Goal: Task Accomplishment & Management: Manage account settings

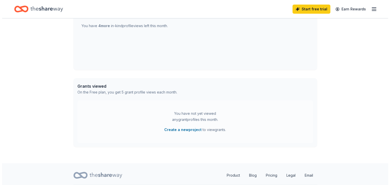
scroll to position [224, 0]
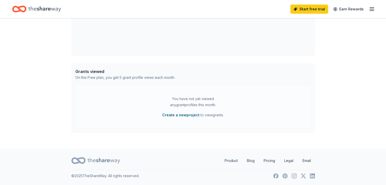
click at [176, 116] on button "Create a new project" at bounding box center [180, 115] width 37 height 6
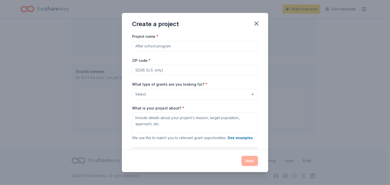
click at [181, 48] on input "Project name *" at bounding box center [195, 46] width 126 height 10
type input "Community Cleanup"
click at [166, 72] on input "ZIP code *" at bounding box center [195, 70] width 126 height 10
type input "21222"
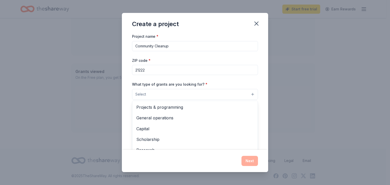
click at [229, 96] on button "Select" at bounding box center [195, 94] width 126 height 11
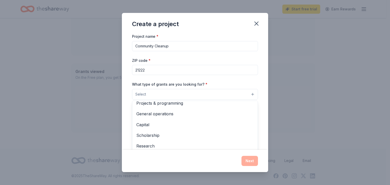
scroll to position [0, 0]
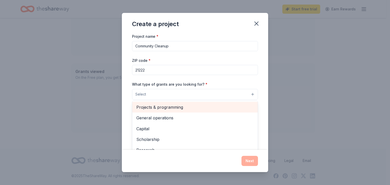
click at [186, 106] on span "Projects & programming" at bounding box center [194, 107] width 117 height 7
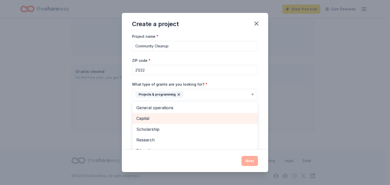
click at [200, 119] on span "Capital" at bounding box center [194, 118] width 117 height 7
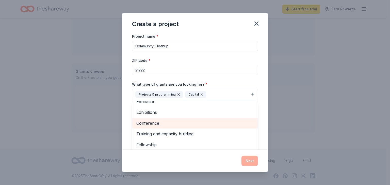
scroll to position [31, 0]
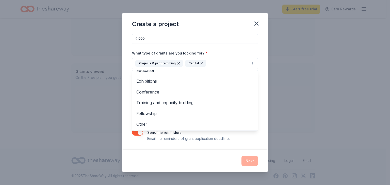
click at [178, 151] on div "Create a project Project name * Community Cleanup ZIP code * 21222 What type of…" at bounding box center [195, 92] width 146 height 159
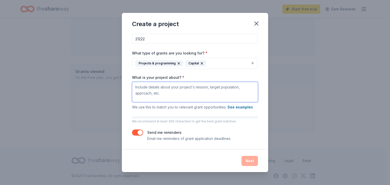
click at [182, 96] on textarea "What is your project about? *" at bounding box center [195, 92] width 126 height 20
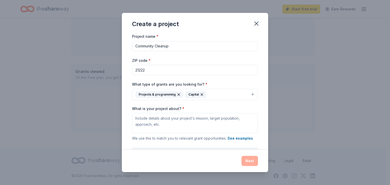
click at [183, 47] on input "Community Cleanup" at bounding box center [195, 46] width 126 height 10
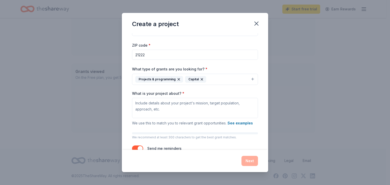
type input "Community Cleanup & Beautification"
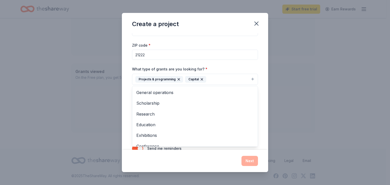
click at [228, 78] on button "Projects & programming Capital" at bounding box center [195, 79] width 126 height 11
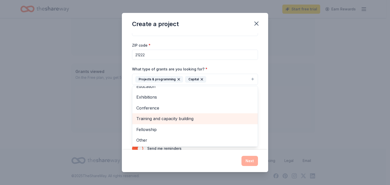
scroll to position [0, 0]
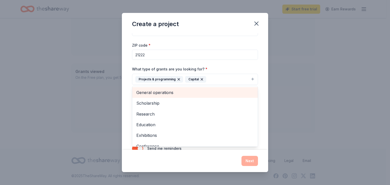
click at [171, 91] on span "General operations" at bounding box center [194, 92] width 117 height 7
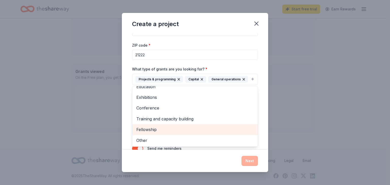
scroll to position [40, 0]
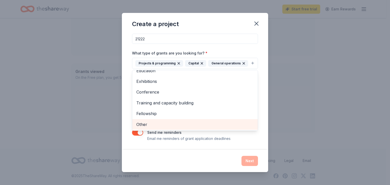
click at [188, 124] on span "Other" at bounding box center [194, 124] width 117 height 7
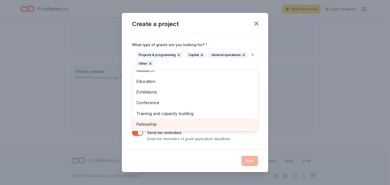
scroll to position [17, 0]
click at [254, 138] on div "Project name * Community Cleanup & Beautification ZIP code * 21222 What type of…" at bounding box center [195, 68] width 126 height 148
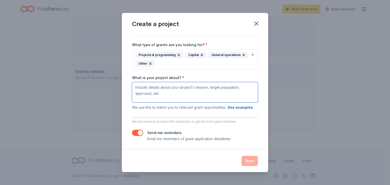
click at [175, 92] on textarea "What is your project about? *" at bounding box center [195, 92] width 126 height 20
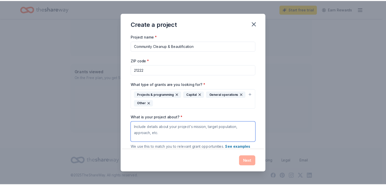
scroll to position [40, 0]
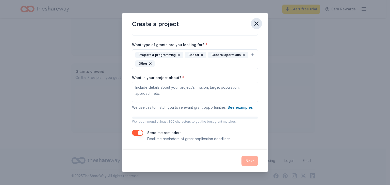
click at [254, 25] on icon "button" at bounding box center [256, 23] width 7 height 7
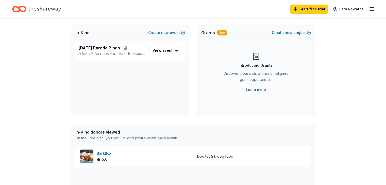
scroll to position [0, 0]
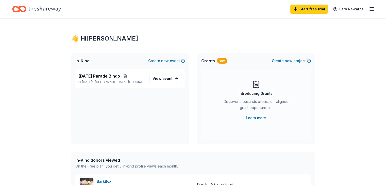
click at [369, 9] on line "button" at bounding box center [371, 9] width 4 height 0
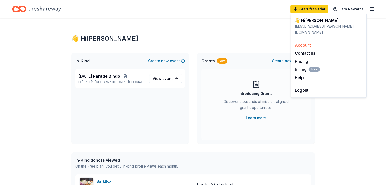
click at [308, 43] on link "Account" at bounding box center [303, 45] width 16 height 5
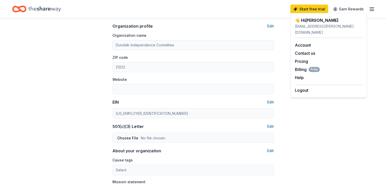
scroll to position [156, 0]
click at [270, 25] on button "Edit" at bounding box center [270, 26] width 7 height 6
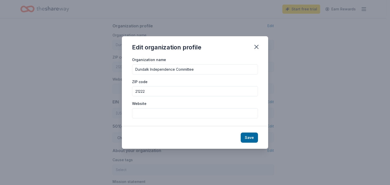
click at [174, 69] on input "Dundalk Independence Committee" at bounding box center [195, 69] width 126 height 10
type input "Dundalk Independence Day Parade Committee"
click at [247, 138] on button "Save" at bounding box center [248, 138] width 17 height 10
type input "Dundalk Independence Day Parade Committee"
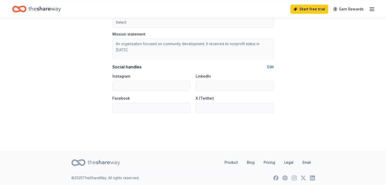
scroll to position [306, 0]
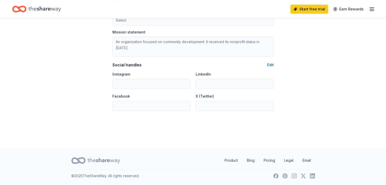
click at [271, 64] on button "Edit" at bounding box center [270, 65] width 7 height 6
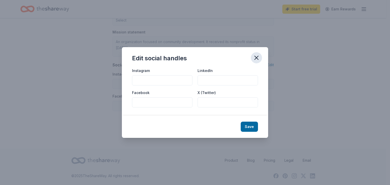
click at [256, 56] on icon "button" at bounding box center [256, 57] width 7 height 7
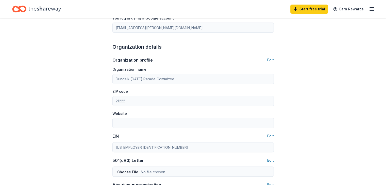
scroll to position [121, 0]
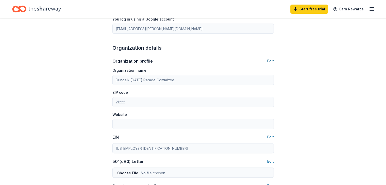
click at [272, 62] on button "Edit" at bounding box center [270, 61] width 7 height 6
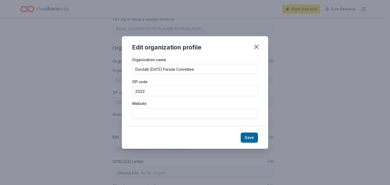
click at [178, 113] on input "Website" at bounding box center [195, 113] width 126 height 10
type input "dundalkparade.org"
click at [248, 140] on button "Save" at bounding box center [248, 138] width 17 height 10
type input "dundalkparade.org"
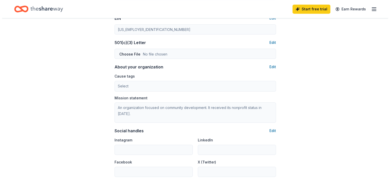
scroll to position [242, 0]
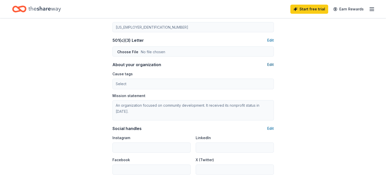
click at [271, 64] on button "Edit" at bounding box center [270, 65] width 7 height 6
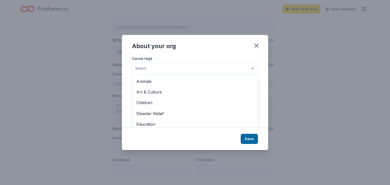
click at [235, 69] on button "Select" at bounding box center [195, 68] width 126 height 11
click at [167, 93] on span "Art & Culture" at bounding box center [194, 92] width 117 height 7
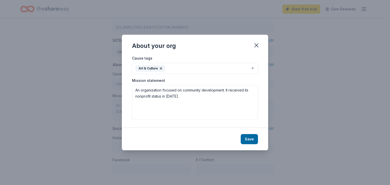
click at [181, 66] on button "Art & Culture" at bounding box center [195, 68] width 126 height 11
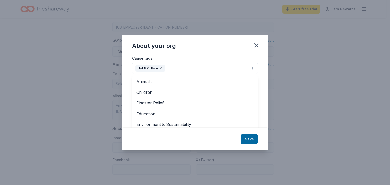
click at [181, 66] on button "Art & Culture" at bounding box center [195, 68] width 126 height 11
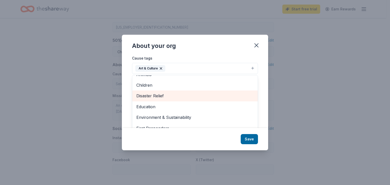
scroll to position [7, 0]
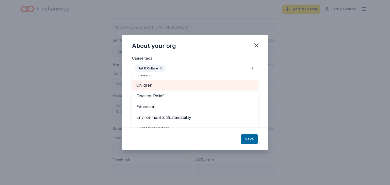
click at [180, 83] on span "Children" at bounding box center [194, 85] width 117 height 7
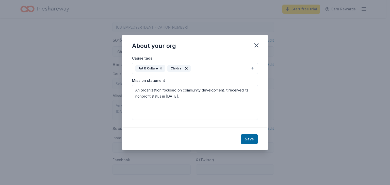
click at [203, 68] on button "Art & Culture Children" at bounding box center [195, 68] width 126 height 11
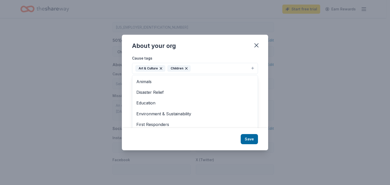
click at [203, 68] on button "Art & Culture Children" at bounding box center [195, 68] width 126 height 11
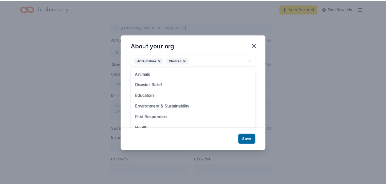
scroll to position [0, 0]
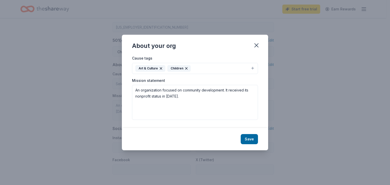
click at [216, 57] on div "Cause tags Art & Culture Children" at bounding box center [195, 64] width 126 height 19
click at [252, 137] on button "Save" at bounding box center [248, 139] width 17 height 10
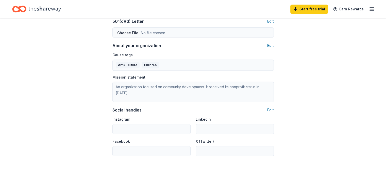
scroll to position [261, 0]
click at [270, 110] on button "Edit" at bounding box center [270, 110] width 7 height 6
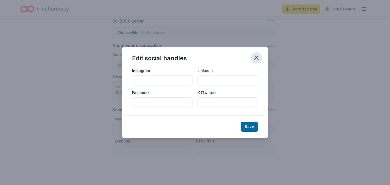
click at [256, 58] on icon "button" at bounding box center [256, 57] width 7 height 7
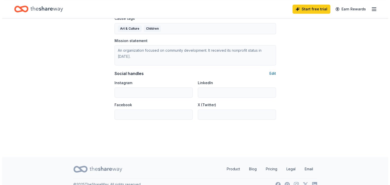
scroll to position [301, 0]
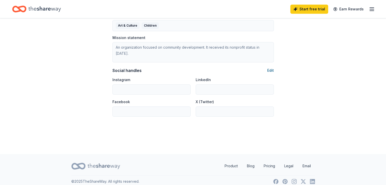
click at [269, 71] on button "Edit" at bounding box center [270, 70] width 7 height 6
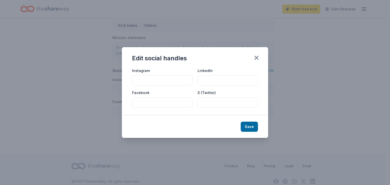
click at [171, 101] on input "Facebook" at bounding box center [162, 102] width 60 height 10
paste input "https://www.facebook.com/DundalkParade"
type input "https://www.facebook.com/DundalkParade"
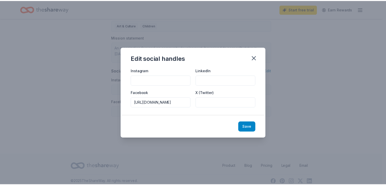
scroll to position [0, 0]
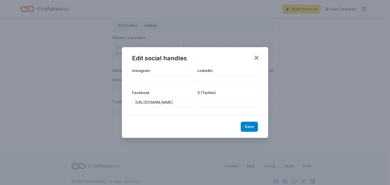
click at [253, 128] on button "Save" at bounding box center [248, 127] width 17 height 10
type input "https://www.facebook.com/DundalkParade"
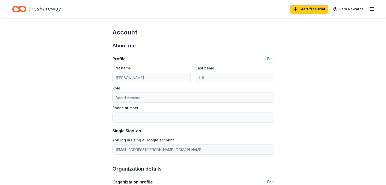
click at [368, 11] on icon "button" at bounding box center [371, 9] width 6 height 6
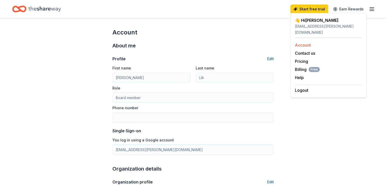
click at [308, 43] on link "Account" at bounding box center [303, 45] width 16 height 5
click at [305, 43] on link "Account" at bounding box center [303, 45] width 16 height 5
click at [50, 8] on icon "Home" at bounding box center [44, 9] width 32 height 6
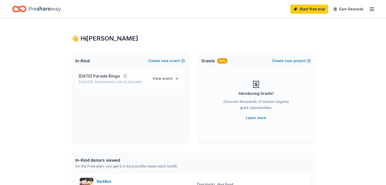
click at [119, 77] on span "[DATE] Parade Bingo" at bounding box center [99, 76] width 42 height 6
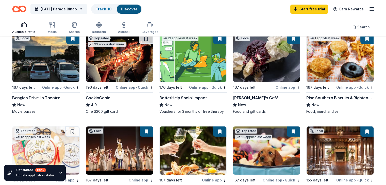
scroll to position [61, 0]
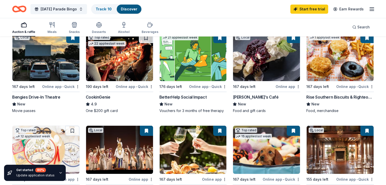
click at [61, 85] on div "Online app • Quick" at bounding box center [61, 86] width 38 height 6
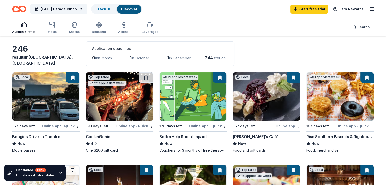
click at [219, 78] on button at bounding box center [219, 78] width 13 height 10
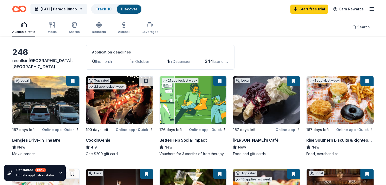
scroll to position [0, 0]
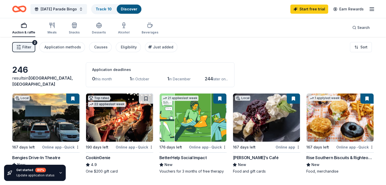
click at [369, 11] on line "button" at bounding box center [371, 11] width 4 height 0
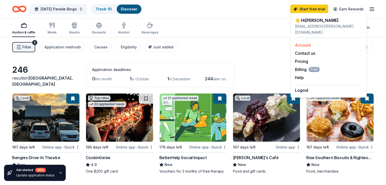
click at [301, 43] on link "Account" at bounding box center [303, 45] width 16 height 5
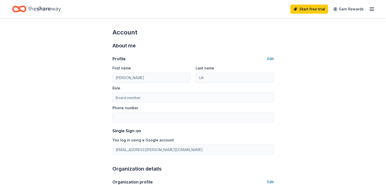
click at [52, 9] on icon "Home" at bounding box center [44, 9] width 32 height 10
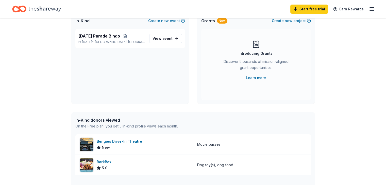
scroll to position [31, 0]
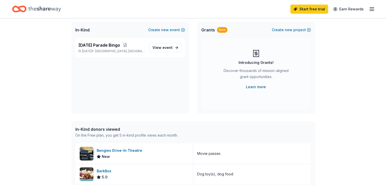
click at [260, 85] on link "Learn more" at bounding box center [256, 87] width 20 height 6
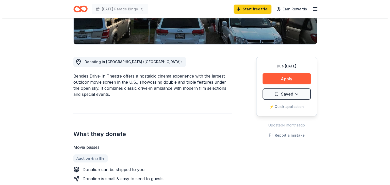
scroll to position [110, 0]
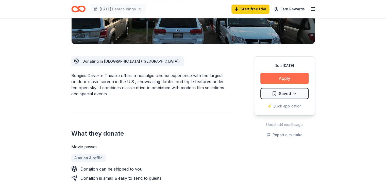
click at [285, 77] on button "Apply" at bounding box center [284, 78] width 48 height 11
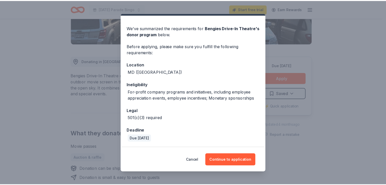
scroll to position [0, 0]
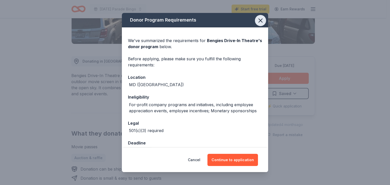
click at [256, 16] on button "button" at bounding box center [260, 20] width 11 height 11
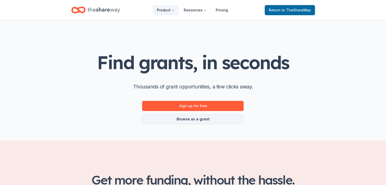
click at [190, 117] on link "Browse as a guest" at bounding box center [192, 119] width 101 height 10
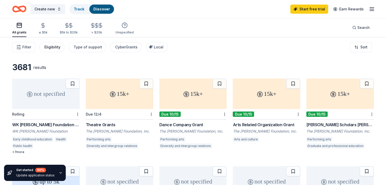
click at [60, 47] on div "Eligibility" at bounding box center [52, 47] width 16 height 6
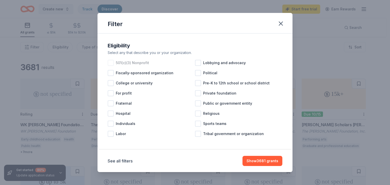
click at [112, 62] on div at bounding box center [111, 63] width 6 height 6
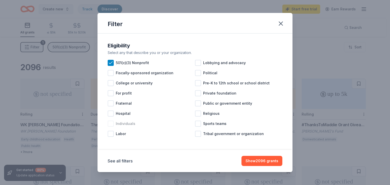
scroll to position [1, 0]
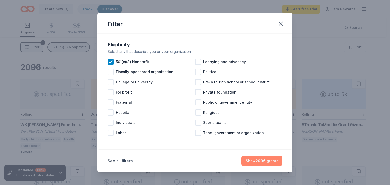
click at [266, 163] on button "Show 2096 grants" at bounding box center [261, 161] width 41 height 10
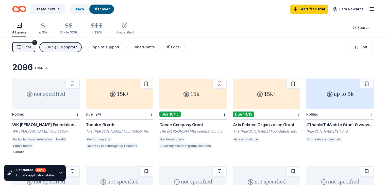
click at [31, 46] on span "Filter" at bounding box center [26, 47] width 9 height 6
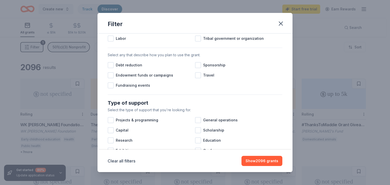
scroll to position [150, 0]
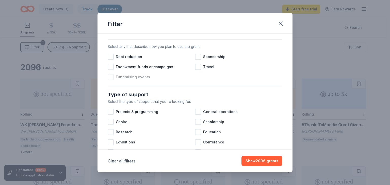
click at [111, 80] on div at bounding box center [111, 77] width 6 height 6
click at [197, 60] on div at bounding box center [198, 57] width 6 height 6
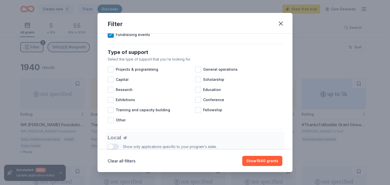
scroll to position [195, 0]
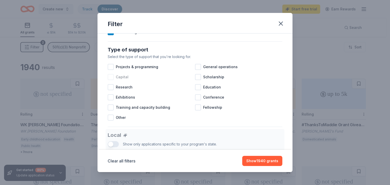
click at [110, 80] on div at bounding box center [111, 77] width 6 height 6
click at [197, 70] on div at bounding box center [198, 67] width 6 height 6
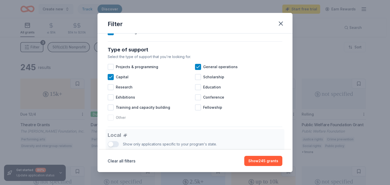
click at [112, 121] on div at bounding box center [111, 118] width 6 height 6
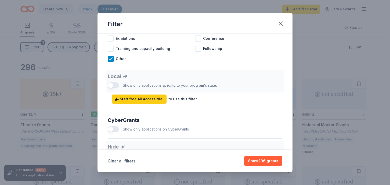
scroll to position [254, 0]
click at [111, 92] on div "Local Show only applications specific to your program's state. Start free All A…" at bounding box center [195, 86] width 174 height 33
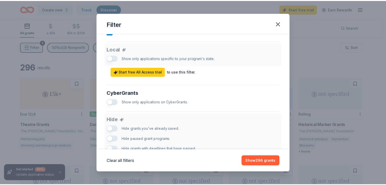
scroll to position [319, 0]
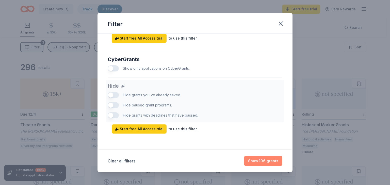
click at [259, 164] on button "Show 296 grants" at bounding box center [263, 161] width 38 height 10
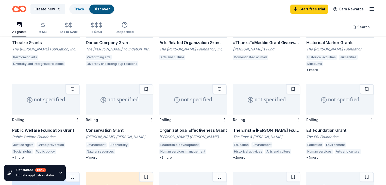
scroll to position [0, 0]
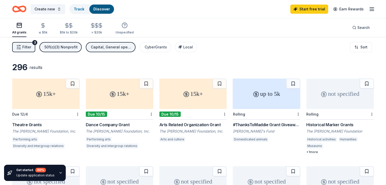
click at [26, 7] on icon "Home" at bounding box center [22, 8] width 8 height 5
